Goal: Entertainment & Leisure: Consume media (video, audio)

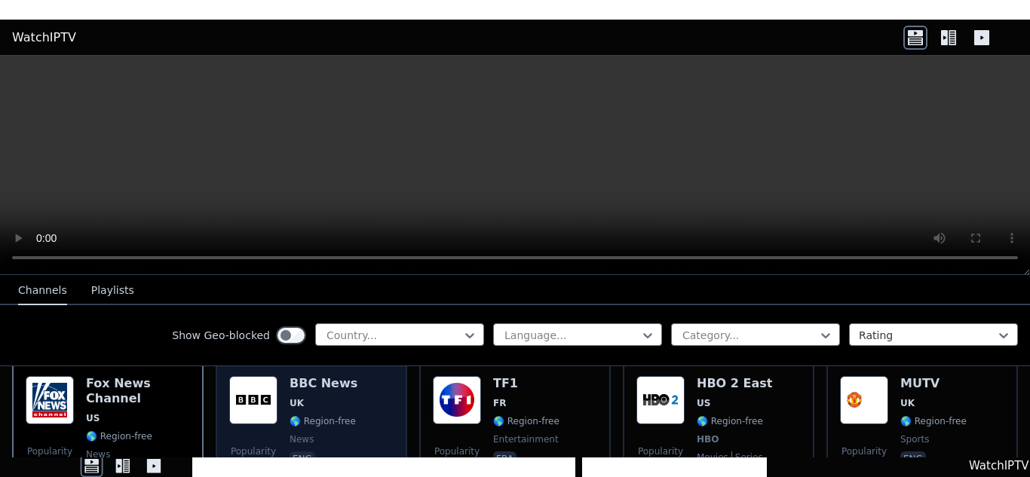
scroll to position [151, 0]
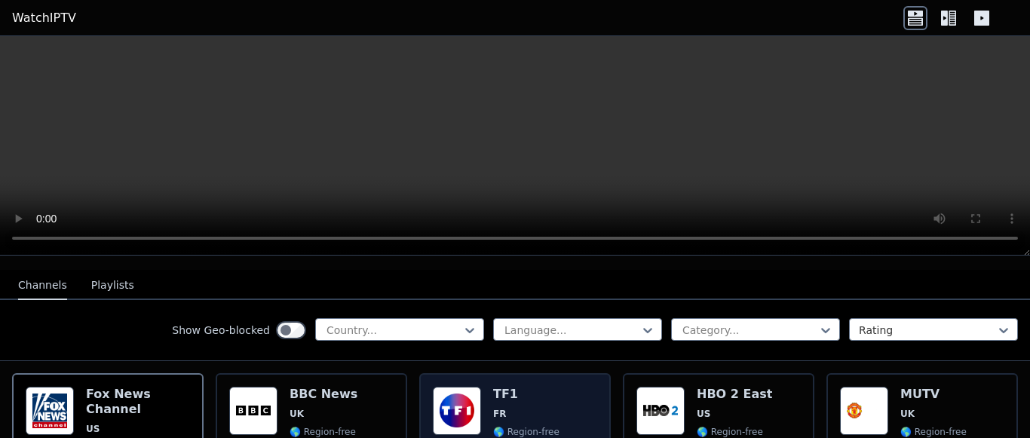
click at [462, 394] on img at bounding box center [457, 411] width 48 height 48
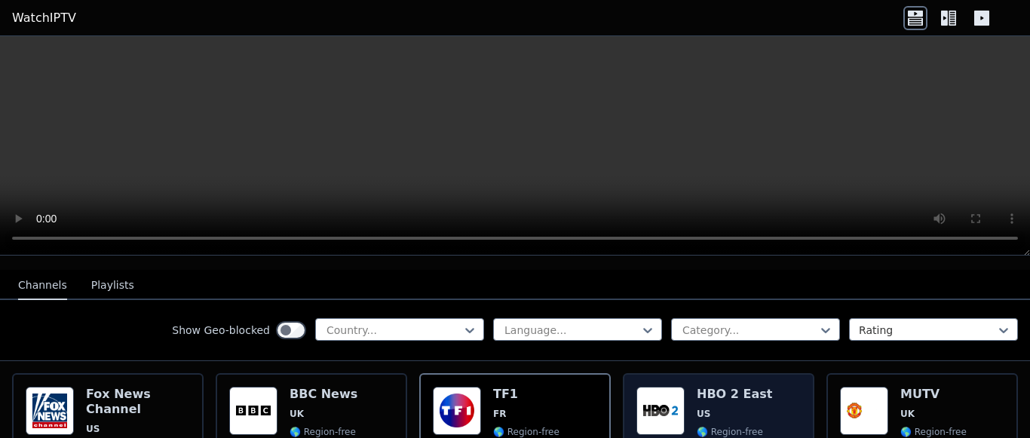
click at [739, 408] on span "US" at bounding box center [734, 414] width 75 height 12
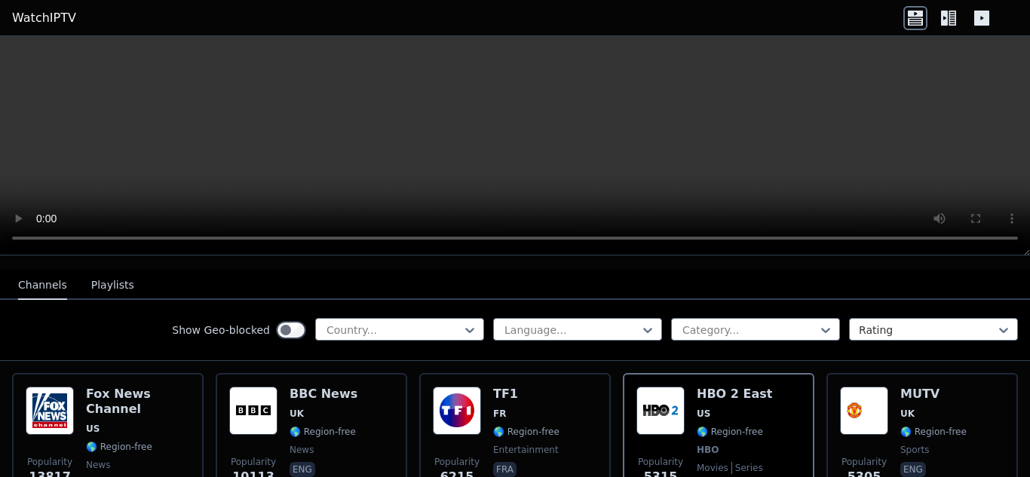
click at [849, 282] on nav "Channels Playlists" at bounding box center [515, 285] width 1030 height 30
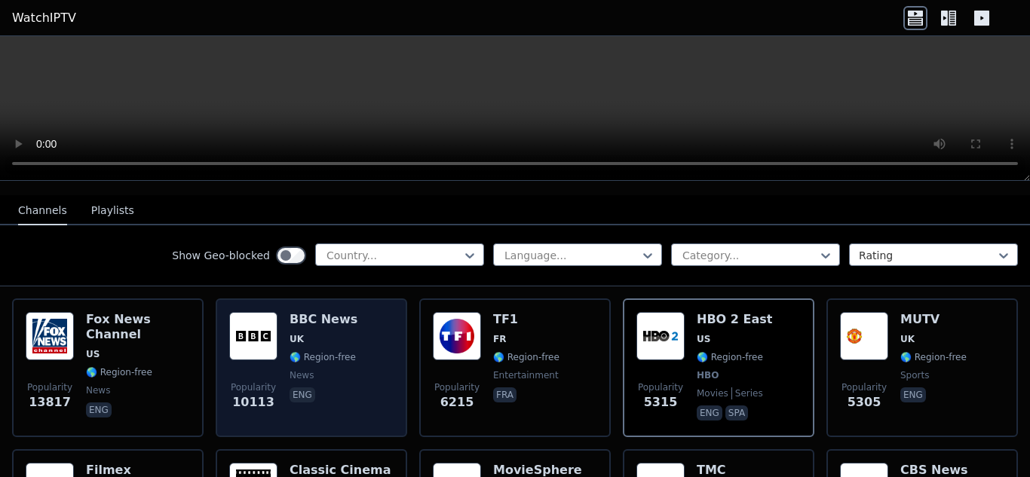
click at [336, 373] on div "BBC News UK 🌎 Region-free news eng" at bounding box center [324, 368] width 68 height 112
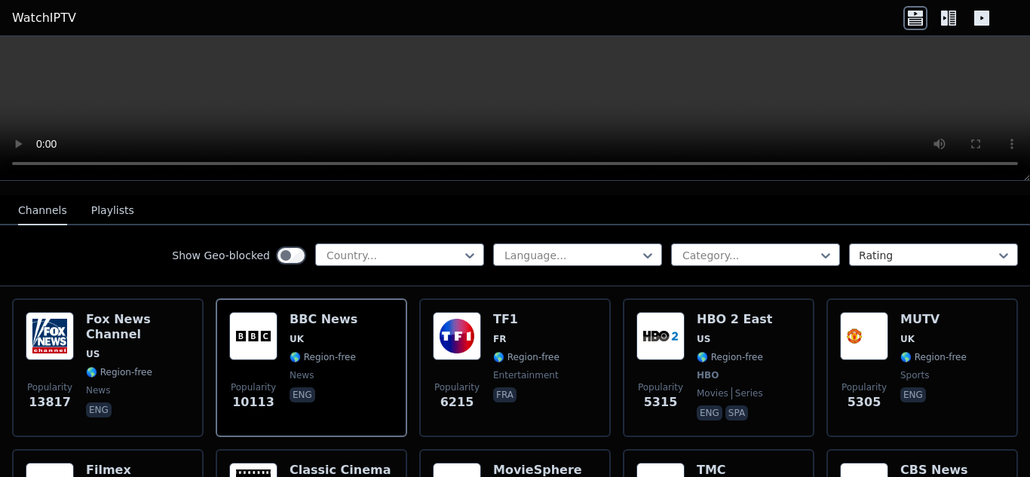
click at [314, 120] on video at bounding box center [515, 108] width 1030 height 145
click at [156, 249] on div "Show Geo-blocked Country... Language... Category... Rating" at bounding box center [515, 256] width 1030 height 61
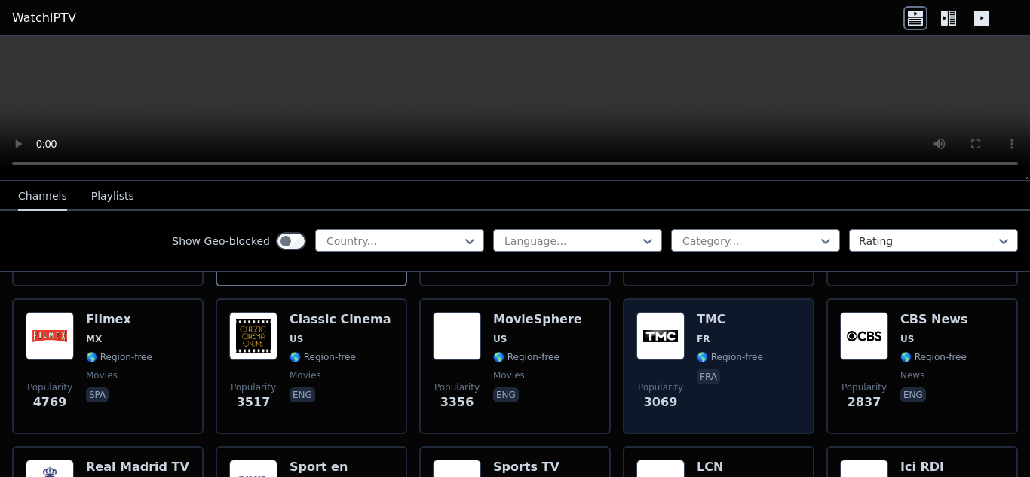
scroll to position [332, 0]
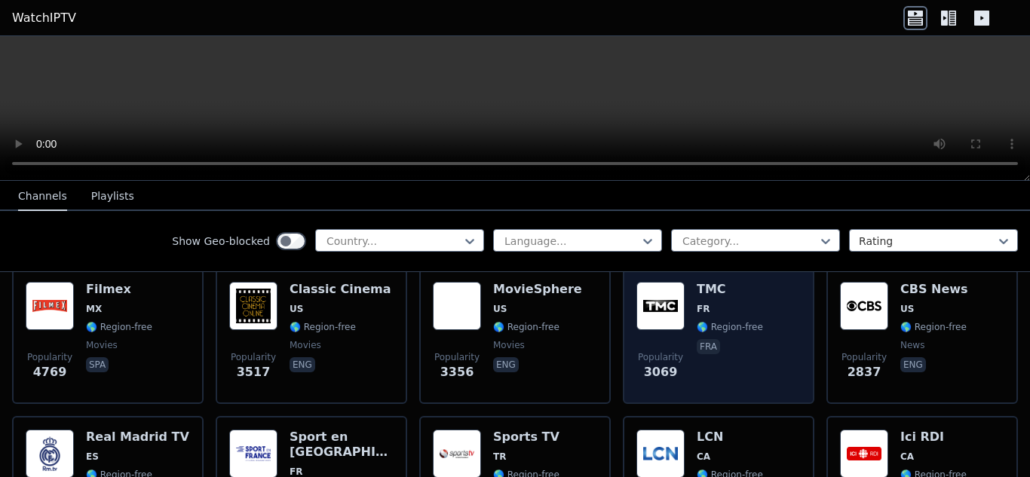
click at [723, 373] on div "TMC FR 🌎 Region-free fra" at bounding box center [730, 336] width 66 height 109
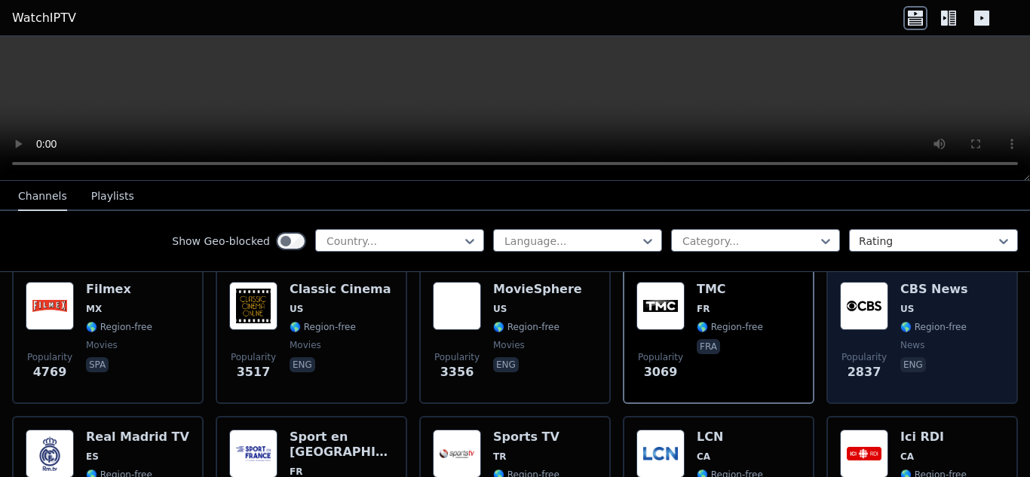
click at [969, 379] on div "Popularity 2837 CBS News US 🌎 Region-free news eng" at bounding box center [923, 336] width 192 height 136
